Goal: Task Accomplishment & Management: Manage account settings

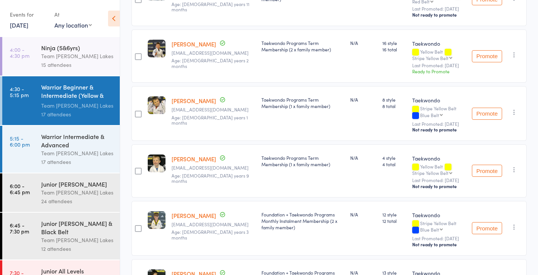
click at [28, 26] on link "14 Aug, 2025" at bounding box center [19, 25] width 19 height 8
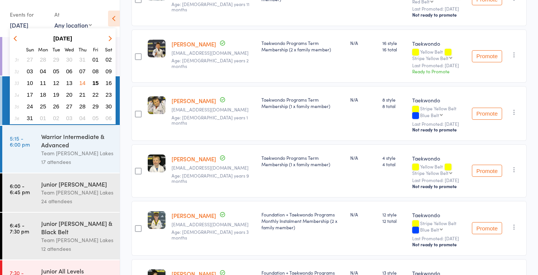
click at [109, 82] on span "16" at bounding box center [108, 83] width 6 height 6
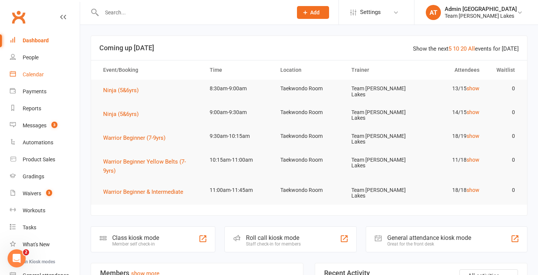
click at [39, 73] on div "Calendar" at bounding box center [33, 74] width 21 height 6
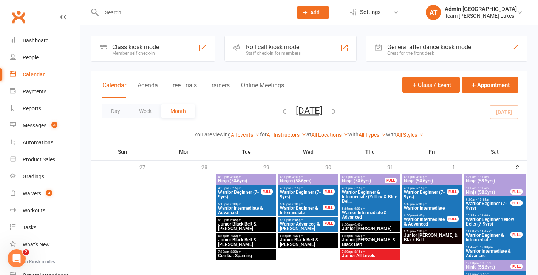
click at [280, 114] on icon "button" at bounding box center [284, 111] width 8 height 8
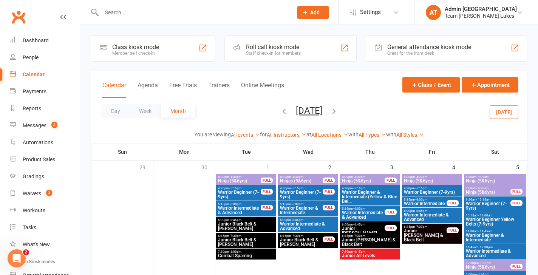
click at [338, 109] on icon "button" at bounding box center [334, 111] width 8 height 8
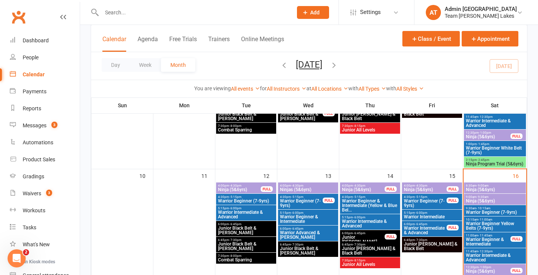
scroll to position [272, 0]
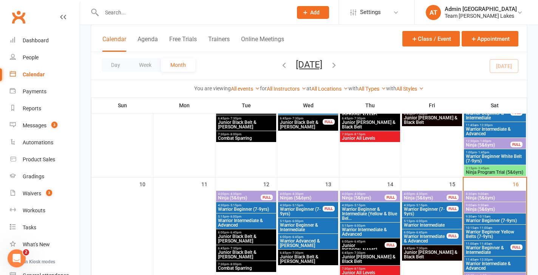
click at [499, 198] on span "Ninja (5&6yrs)" at bounding box center [494, 198] width 59 height 5
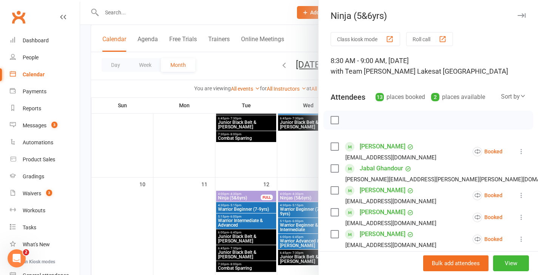
click at [432, 40] on button "Roll call" at bounding box center [429, 39] width 47 height 14
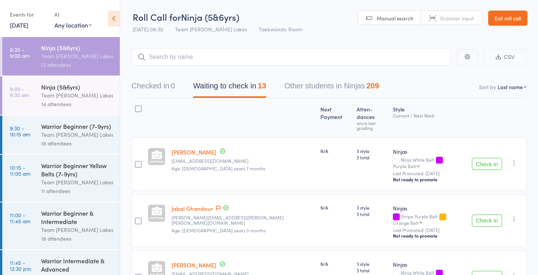
click at [513, 88] on select "First name Last name Birthday today? Behind on payments? Check in time Next pay…" at bounding box center [511, 87] width 29 height 8
select select "10"
click at [497, 83] on select "First name Last name Birthday today? Behind on payments? Check in time Next pay…" at bounding box center [511, 87] width 29 height 8
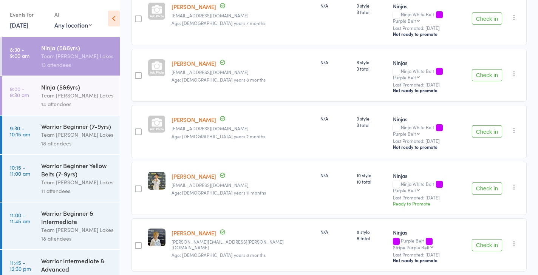
scroll to position [147, 0]
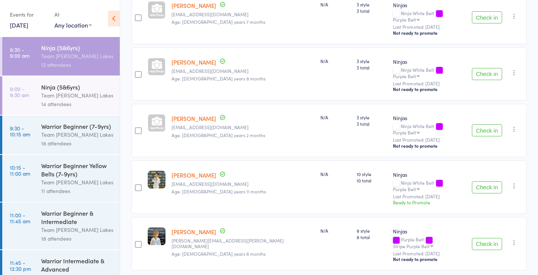
click at [199, 171] on link "Nicholas Nguyen" at bounding box center [193, 175] width 45 height 8
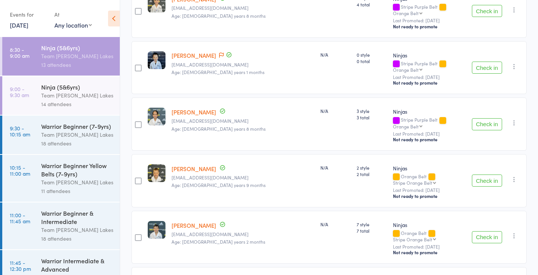
scroll to position [553, 0]
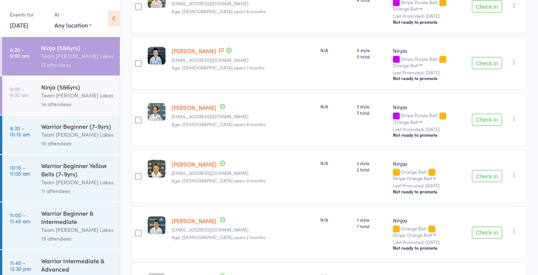
click at [75, 81] on div "Ninja (5&6yrs) Team Carlo Taylors Lakes 14 attendees" at bounding box center [80, 95] width 79 height 39
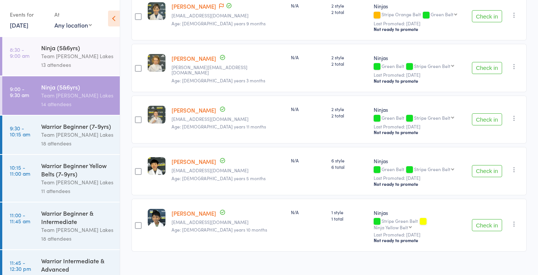
click at [71, 128] on div "Warrior Beginner (7-9yrs)" at bounding box center [77, 126] width 72 height 8
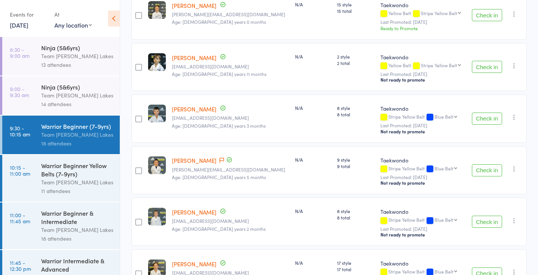
scroll to position [648, 0]
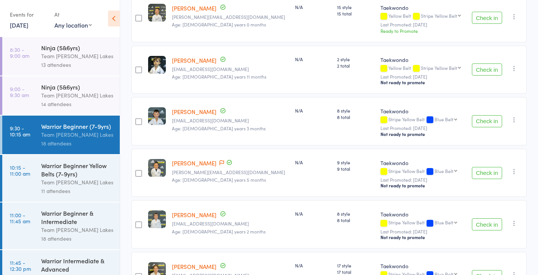
click at [43, 182] on div "Team [PERSON_NAME] Lakes" at bounding box center [77, 182] width 72 height 9
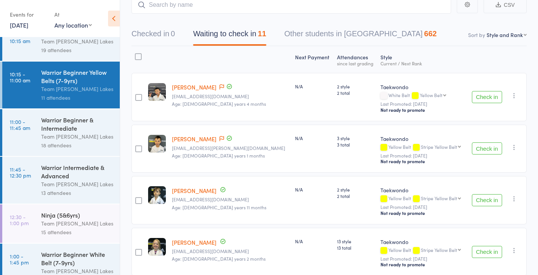
scroll to position [44, 0]
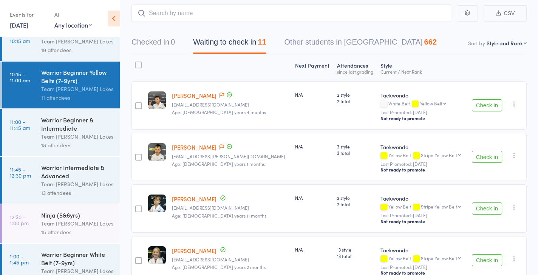
click at [54, 136] on div "Team [PERSON_NAME] Lakes" at bounding box center [77, 136] width 72 height 9
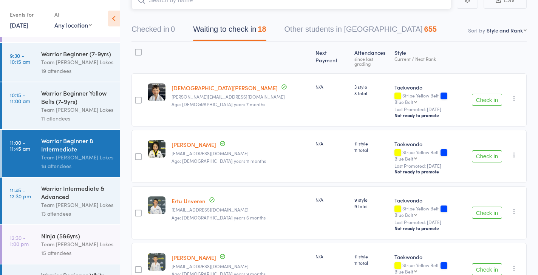
scroll to position [56, 0]
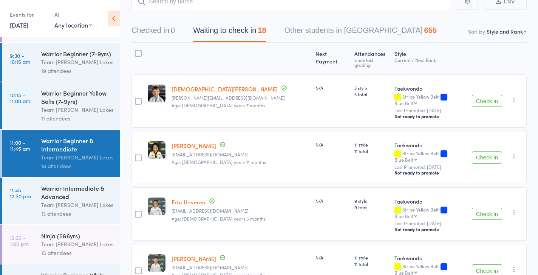
click at [185, 142] on link "Grace Tan" at bounding box center [193, 146] width 45 height 8
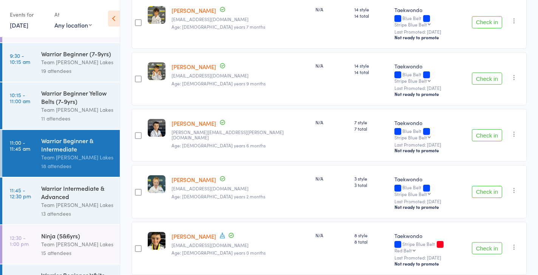
scroll to position [809, 0]
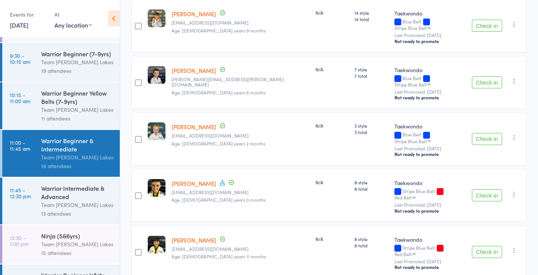
click at [39, 210] on link "11:45 - 12:30 pm Warrior Intermediate & Advanced Team Carlo Taylors Lakes 13 at…" at bounding box center [60, 201] width 117 height 47
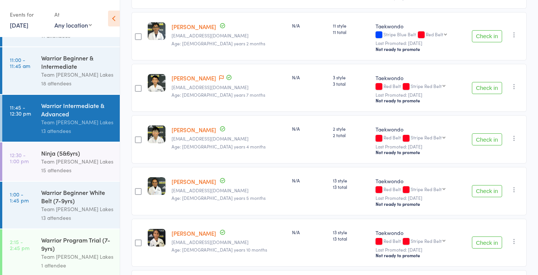
scroll to position [160, 0]
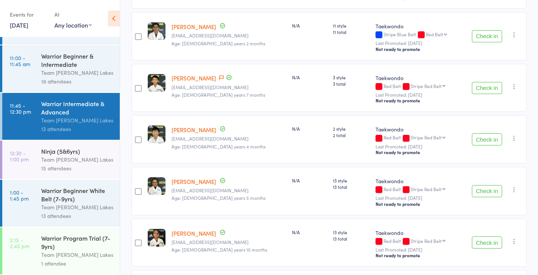
click at [60, 158] on div "Team [PERSON_NAME] Lakes" at bounding box center [77, 159] width 72 height 9
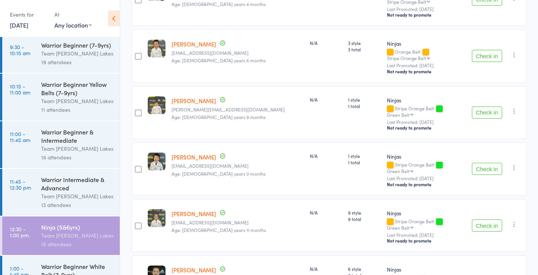
scroll to position [654, 0]
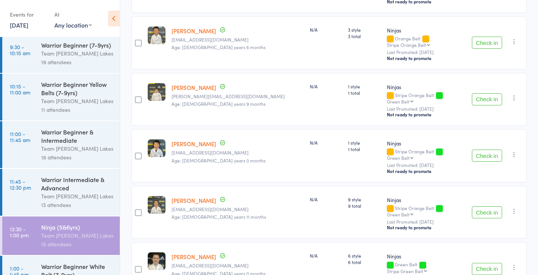
click at [183, 196] on link "Lucas Morse" at bounding box center [193, 200] width 45 height 8
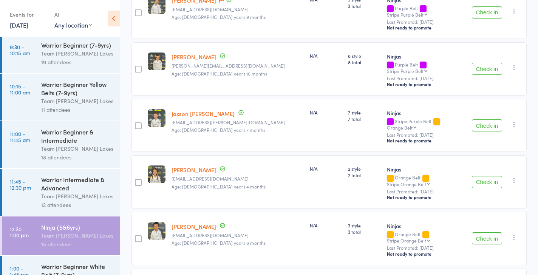
scroll to position [456, 0]
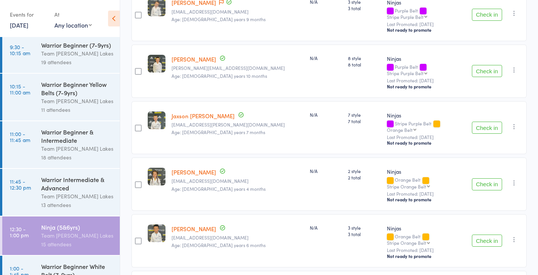
click at [204, 112] on link "Jaxson [PERSON_NAME]" at bounding box center [202, 116] width 63 height 8
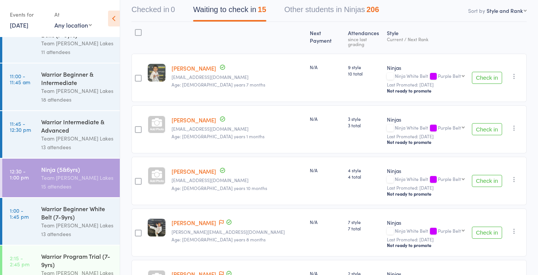
scroll to position [160, 0]
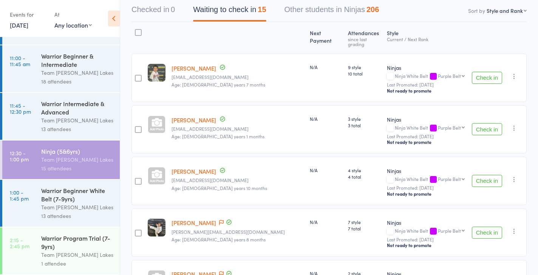
click at [63, 199] on div "Warrior Beginner White Belt (7-9yrs)" at bounding box center [77, 194] width 72 height 17
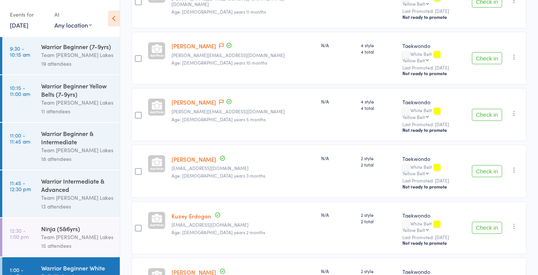
scroll to position [160, 0]
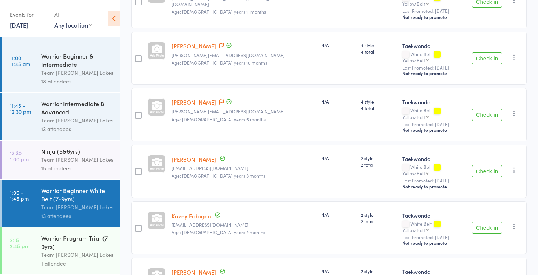
click at [59, 244] on div "Warrior Program Trial (7-9yrs)" at bounding box center [77, 242] width 72 height 17
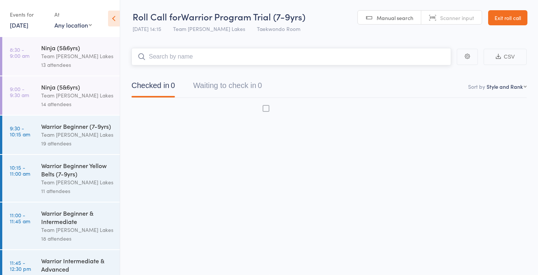
scroll to position [0, 0]
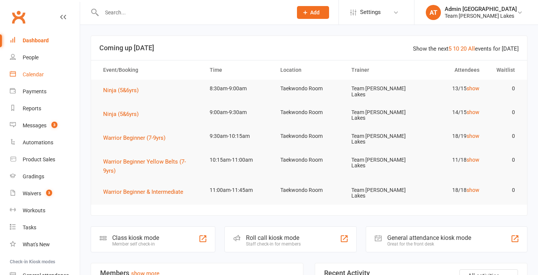
click at [33, 73] on div "Calendar" at bounding box center [33, 74] width 21 height 6
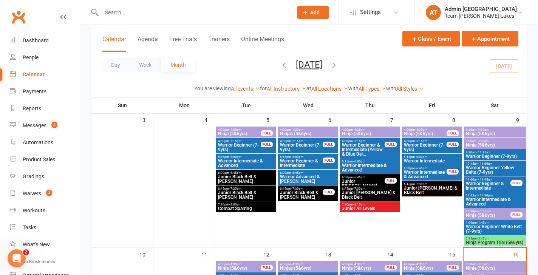
scroll to position [156, 0]
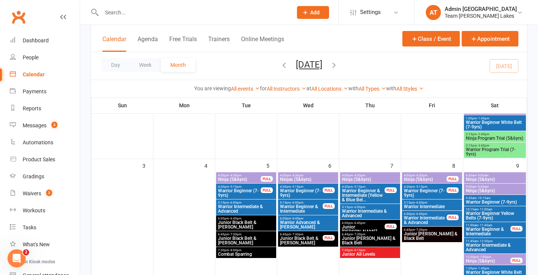
click at [490, 199] on span "- 10:15am" at bounding box center [483, 197] width 14 height 3
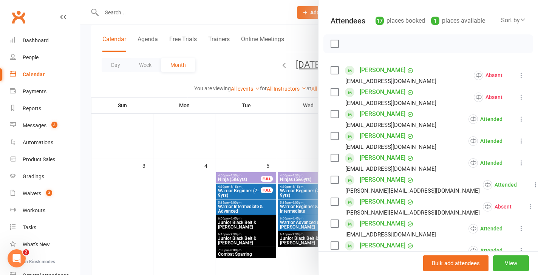
scroll to position [75, 0]
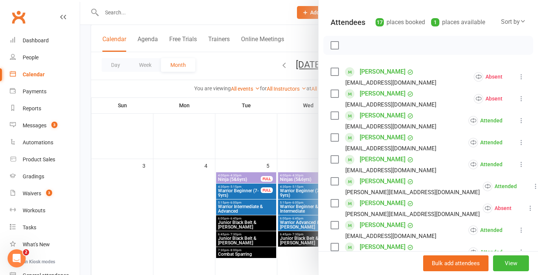
click at [302, 251] on div at bounding box center [309, 137] width 458 height 275
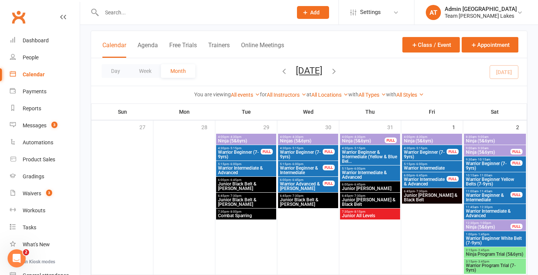
scroll to position [31, 0]
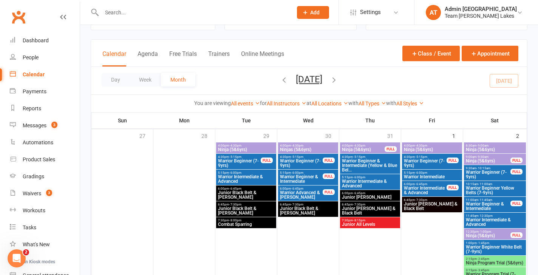
click at [486, 174] on span "Warrior Beginner (7-9yrs)" at bounding box center [487, 174] width 45 height 9
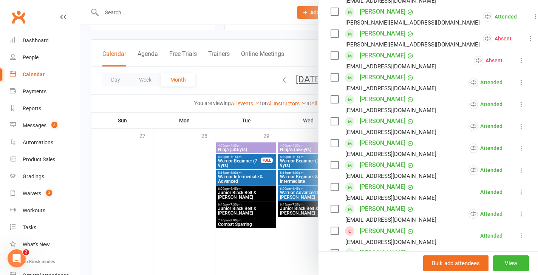
scroll to position [230, 0]
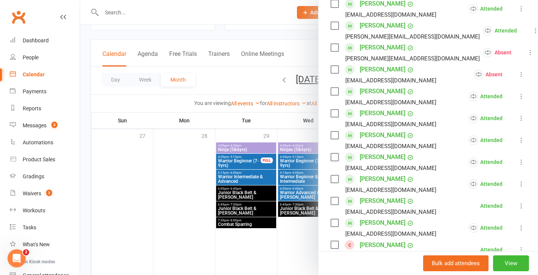
click at [142, 14] on div at bounding box center [309, 137] width 458 height 275
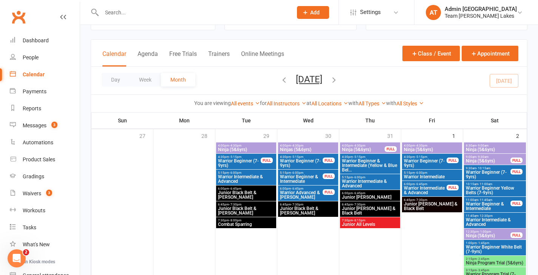
click at [119, 11] on input "text" at bounding box center [193, 12] width 188 height 11
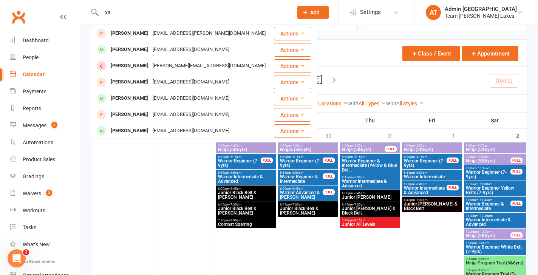
type input "x"
type input "zand"
click at [178, 191] on div at bounding box center [184, 212] width 60 height 141
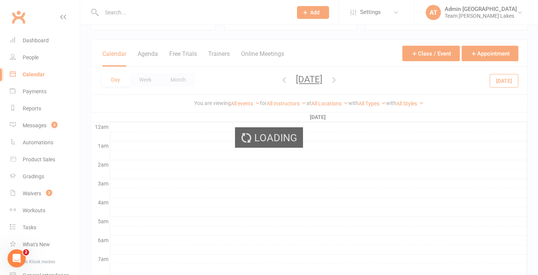
scroll to position [0, 0]
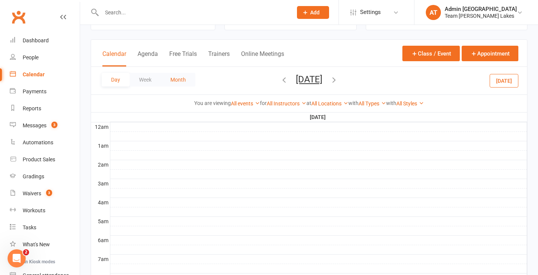
click at [172, 81] on button "Month" at bounding box center [178, 80] width 34 height 14
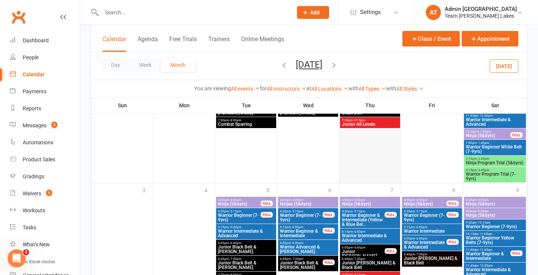
scroll to position [771, 0]
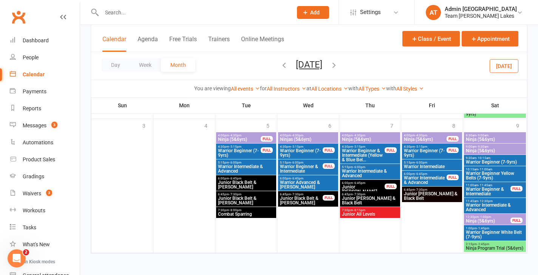
click at [498, 160] on span "Warrior Beginner (7-9yrs)" at bounding box center [494, 162] width 59 height 5
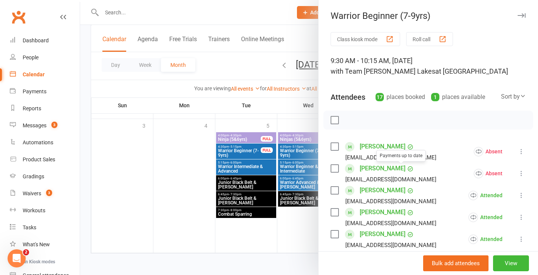
click at [302, 206] on div at bounding box center [309, 137] width 458 height 275
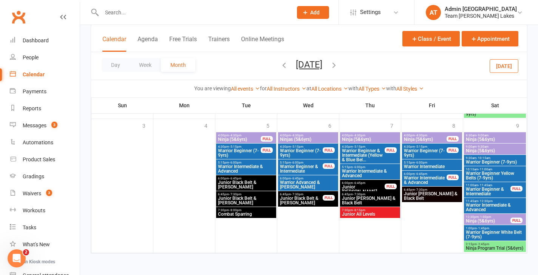
click at [338, 68] on icon "button" at bounding box center [334, 65] width 8 height 8
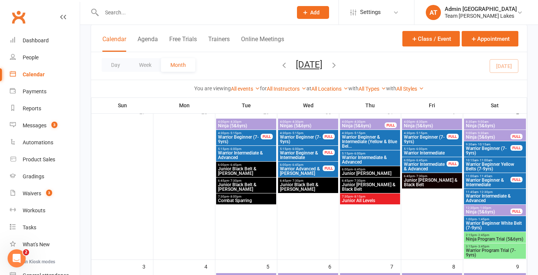
scroll to position [0, 0]
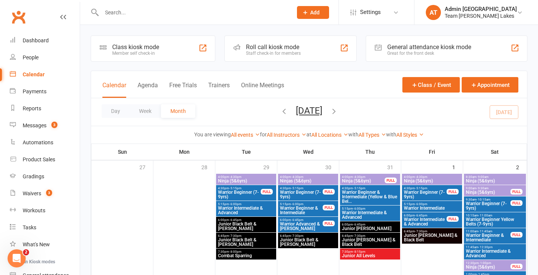
click at [487, 204] on span "Warrior Beginner (7-9yrs)" at bounding box center [487, 205] width 45 height 9
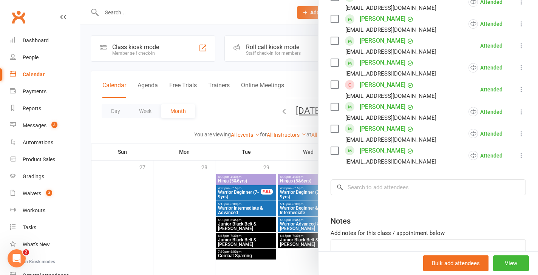
scroll to position [441, 0]
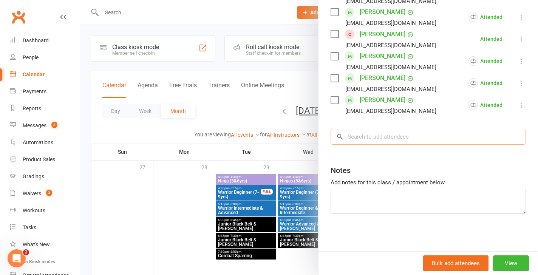
click at [412, 137] on input "search" at bounding box center [427, 137] width 195 height 16
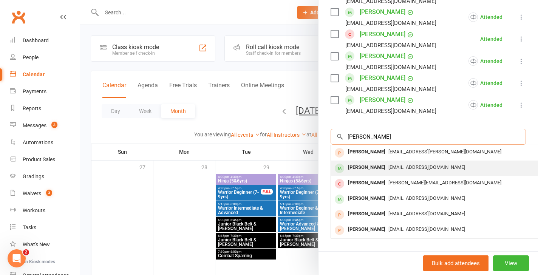
type input "zander"
click at [375, 163] on div "Zander Bertram" at bounding box center [366, 167] width 43 height 11
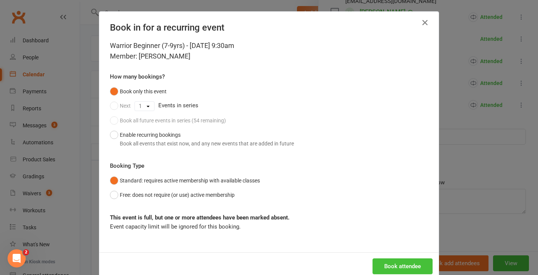
click at [399, 263] on button "Book attendee" at bounding box center [402, 266] width 60 height 16
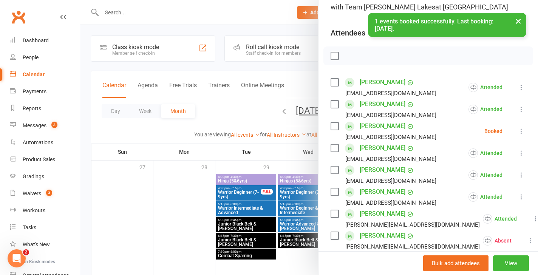
scroll to position [62, 0]
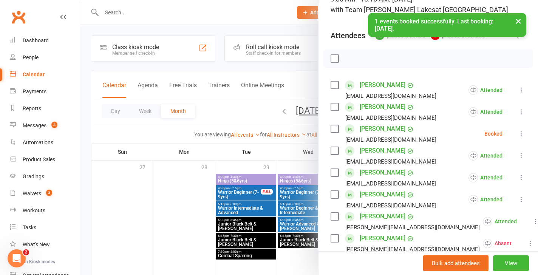
click at [521, 131] on icon at bounding box center [521, 134] width 8 height 8
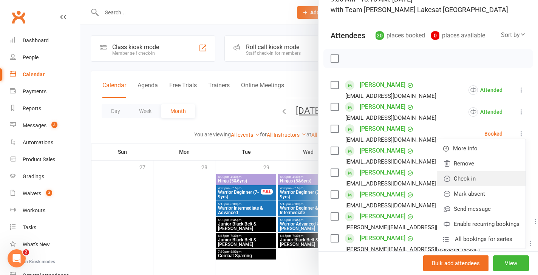
click at [486, 177] on link "Check in" at bounding box center [481, 178] width 88 height 15
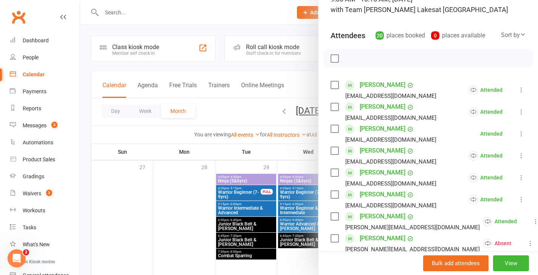
click at [309, 236] on div at bounding box center [309, 137] width 458 height 275
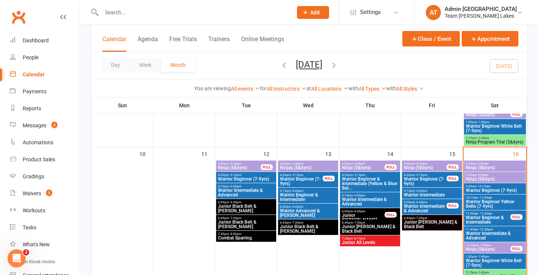
scroll to position [303, 0]
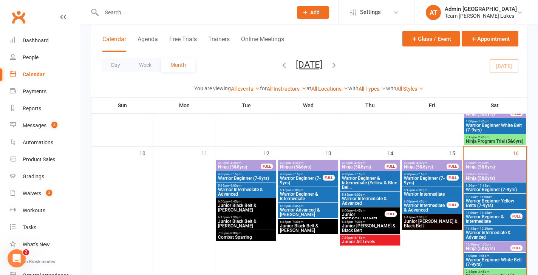
click at [496, 189] on span "Warrior Beginner (7-9yrs)" at bounding box center [494, 189] width 59 height 5
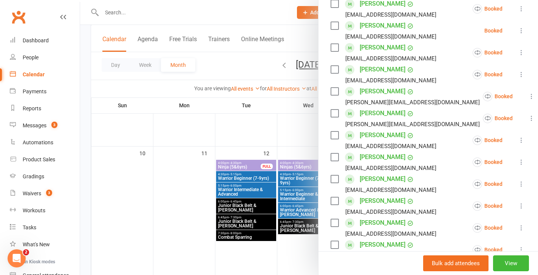
scroll to position [419, 0]
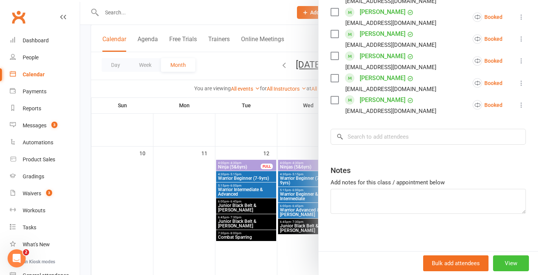
click at [510, 261] on button "View" at bounding box center [511, 263] width 36 height 16
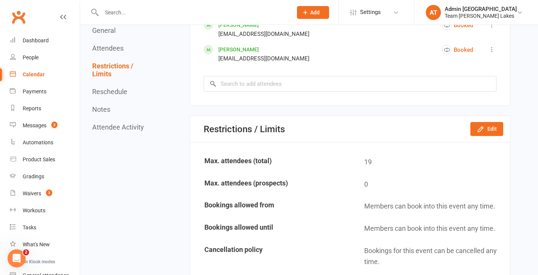
scroll to position [725, 0]
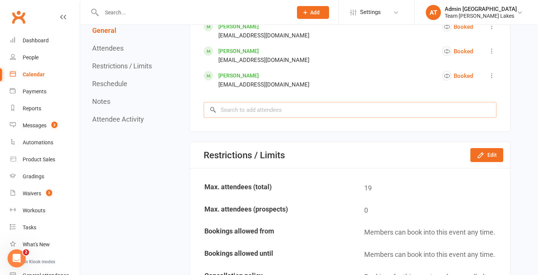
click at [309, 114] on input "search" at bounding box center [350, 110] width 293 height 16
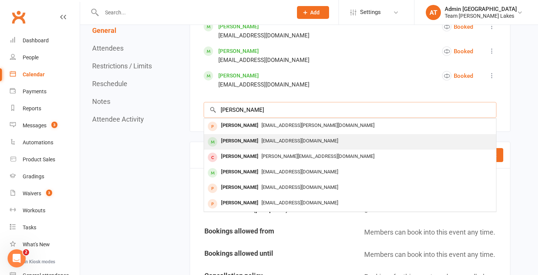
type input "zander"
click at [249, 141] on div "Zander Bertram" at bounding box center [239, 141] width 43 height 11
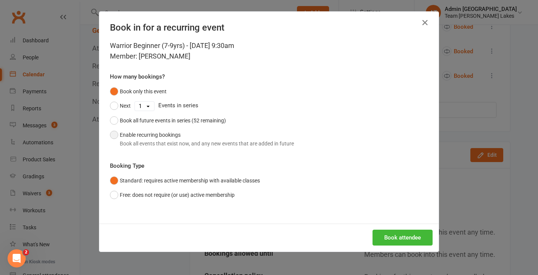
click at [169, 135] on button "Enable recurring bookings Book all events that exist now, and any new events th…" at bounding box center [202, 139] width 184 height 23
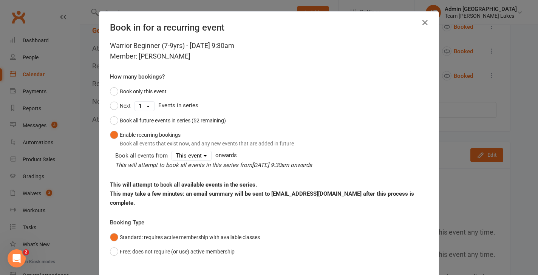
scroll to position [45, 0]
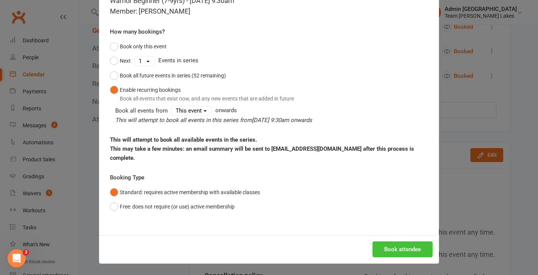
click at [382, 249] on button "Book attendee" at bounding box center [402, 249] width 60 height 16
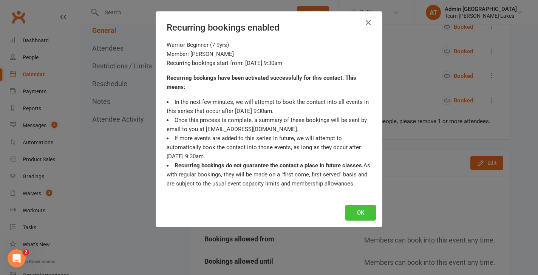
click at [356, 208] on button "OK" at bounding box center [360, 213] width 31 height 16
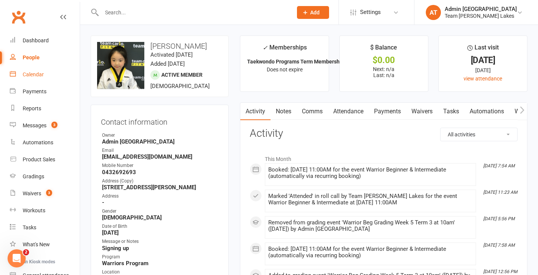
click at [39, 76] on div "Calendar" at bounding box center [33, 74] width 21 height 6
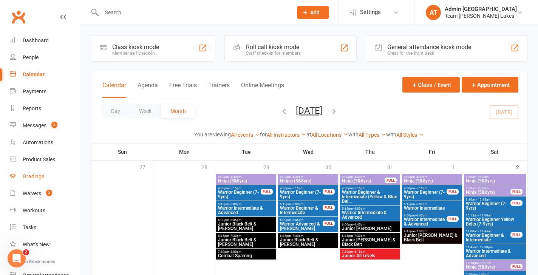
click at [39, 175] on div "Gradings" at bounding box center [34, 176] width 22 height 6
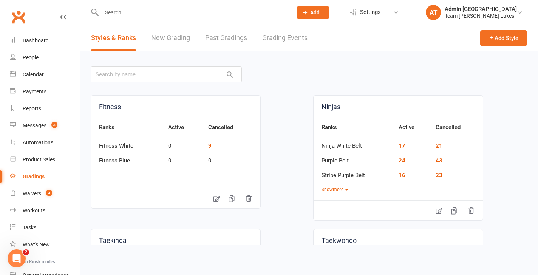
click at [303, 37] on link "Grading Events" at bounding box center [284, 38] width 45 height 26
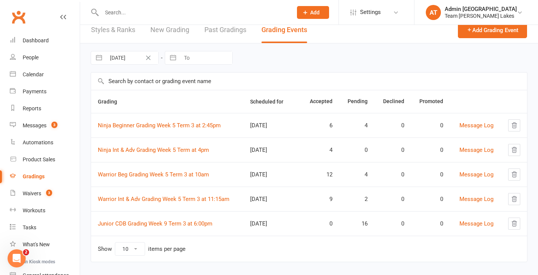
scroll to position [17, 0]
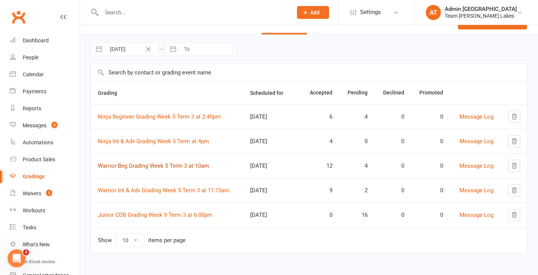
click at [175, 165] on link "Warrior Beg Grading Week 5 Term 3 at 10am" at bounding box center [153, 165] width 111 height 7
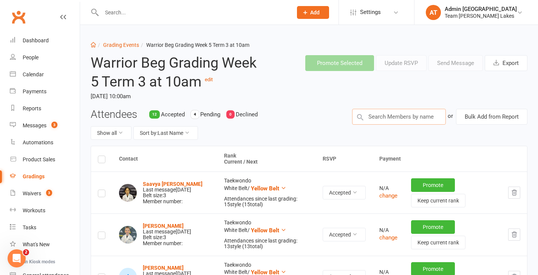
click at [386, 116] on input "text" at bounding box center [399, 117] width 94 height 16
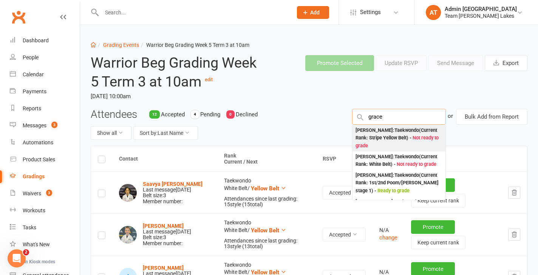
type input "grace"
click at [375, 131] on div "[PERSON_NAME] : Taekwondo (Current Rank: Stripe Yellow Belt ) - Not ready to gr…" at bounding box center [398, 138] width 87 height 23
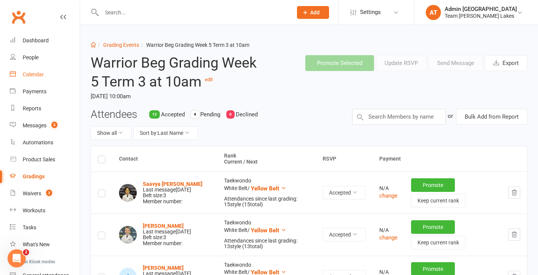
click at [40, 74] on div "Calendar" at bounding box center [33, 74] width 21 height 6
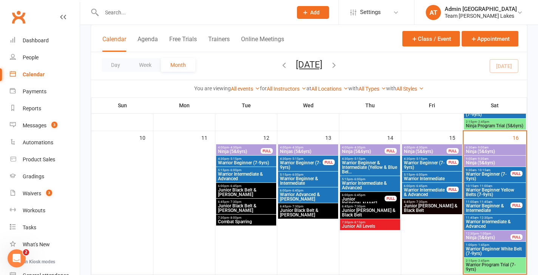
scroll to position [320, 0]
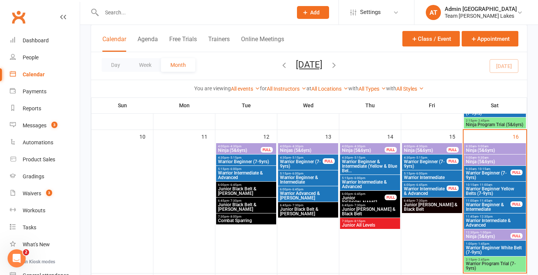
click at [371, 184] on span "Warrior Intermediate & Advanced" at bounding box center [369, 184] width 57 height 9
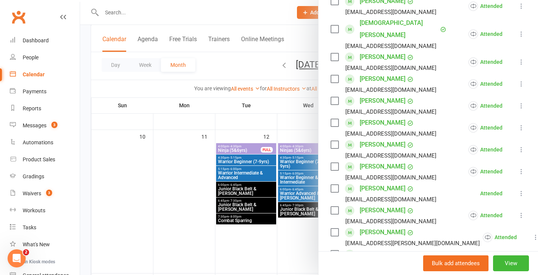
scroll to position [190, 0]
click at [300, 214] on div at bounding box center [309, 137] width 458 height 275
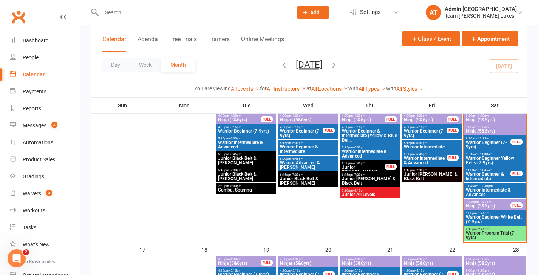
scroll to position [351, 0]
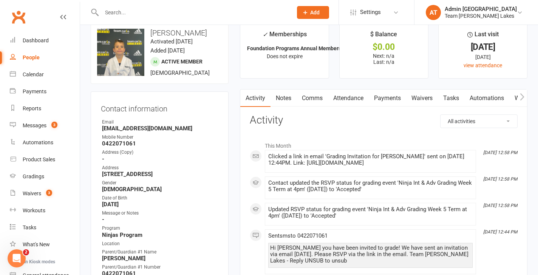
scroll to position [14, 0]
